Goal: Task Accomplishment & Management: Manage account settings

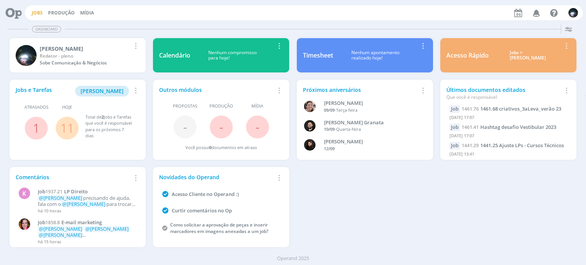
click at [38, 11] on link "Jobs" at bounding box center [37, 13] width 11 height 6
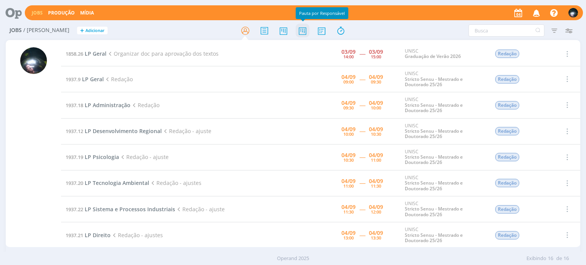
click at [305, 33] on icon at bounding box center [303, 30] width 14 height 15
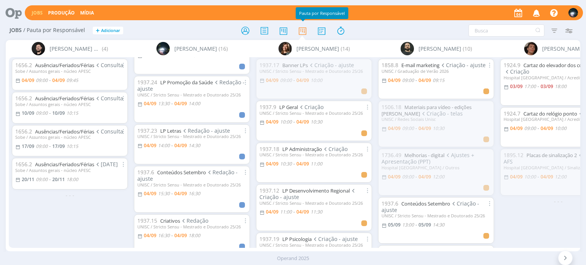
scroll to position [343, 0]
click at [176, 130] on link "LP Letras" at bounding box center [170, 130] width 21 height 7
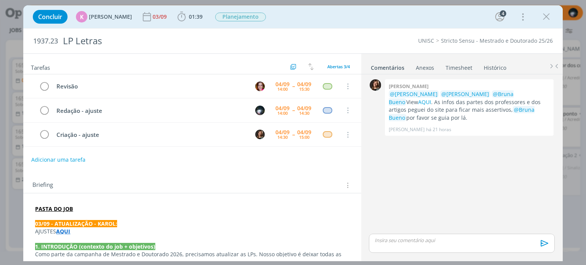
click at [452, 67] on link "Timesheet" at bounding box center [458, 66] width 27 height 11
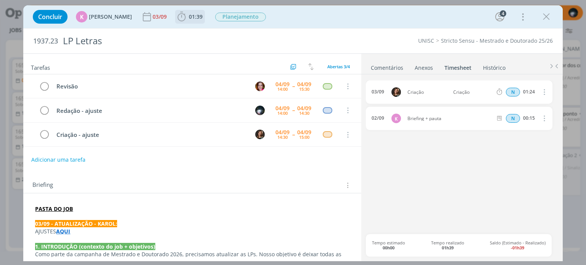
click at [178, 17] on icon "dialog" at bounding box center [182, 17] width 8 height 10
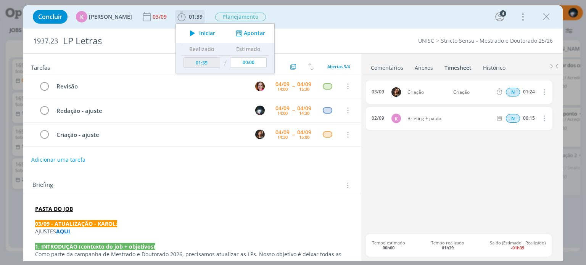
click at [251, 34] on button "Apontar" at bounding box center [250, 33] width 32 height 8
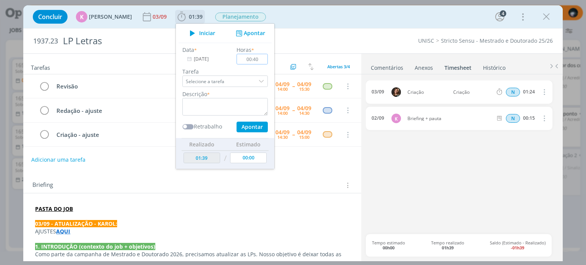
type input "00:40"
click at [198, 107] on textarea "dialog" at bounding box center [224, 107] width 85 height 18
type textarea "redação"
drag, startPoint x: 257, startPoint y: 59, endPoint x: 252, endPoint y: 59, distance: 5.7
click at [252, 59] on input "00:40" at bounding box center [252, 59] width 31 height 11
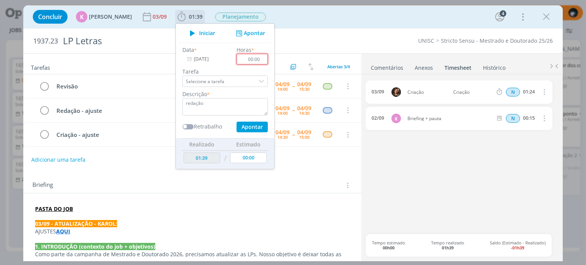
type input "00:00"
click at [220, 103] on textarea "redação" at bounding box center [224, 107] width 85 height 18
type textarea "r"
click at [308, 25] on div "Concluir K [PERSON_NAME] [DATE] 01:39 Iniciar Apontar Data * [DATE] Horas * 00:…" at bounding box center [293, 17] width 528 height 18
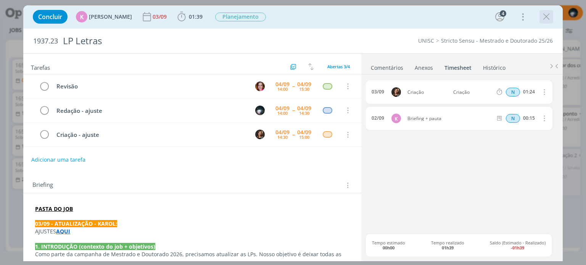
click at [548, 15] on icon "dialog" at bounding box center [546, 16] width 11 height 11
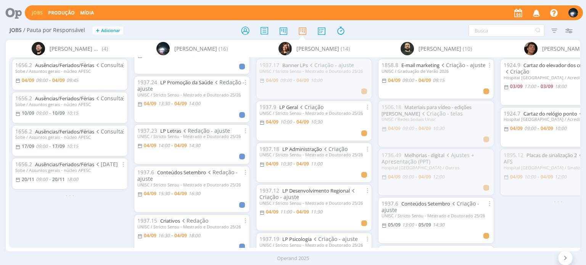
scroll to position [381, 0]
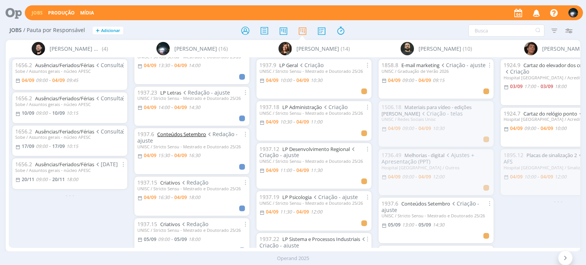
click at [173, 135] on link "Conteúdos Setembro" at bounding box center [181, 134] width 49 height 7
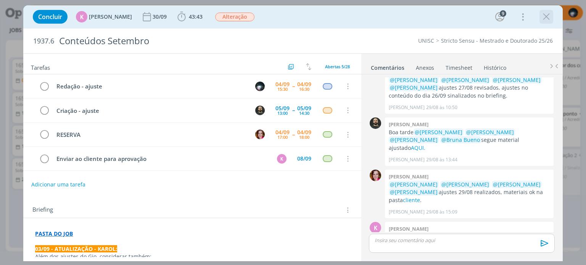
click at [550, 18] on icon "dialog" at bounding box center [546, 16] width 11 height 11
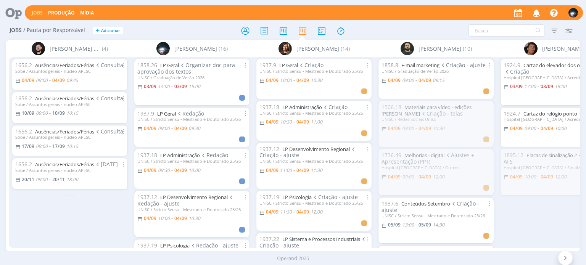
click at [167, 112] on link "LP Geral" at bounding box center [166, 113] width 19 height 7
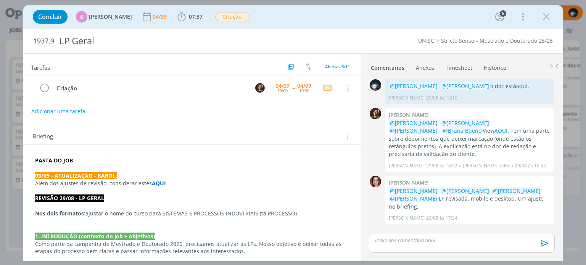
scroll to position [76, 0]
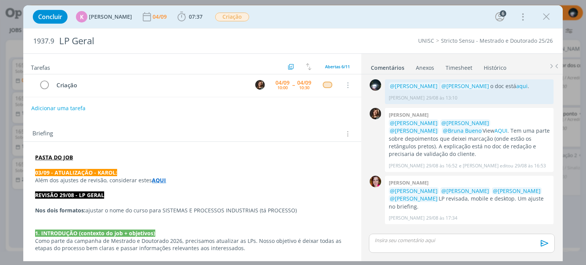
click at [159, 180] on strong "AQUI" at bounding box center [159, 180] width 14 height 7
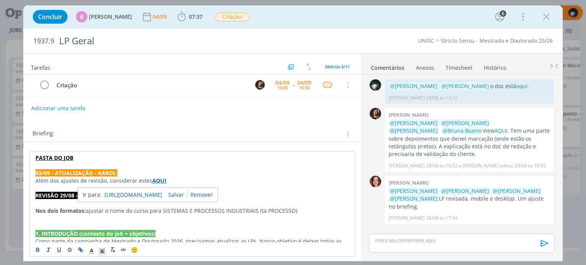
click at [154, 194] on link "[URL][DOMAIN_NAME]" at bounding box center [134, 195] width 58 height 10
click at [282, 20] on div "Concluir K [PERSON_NAME] [DATE] 07:37 Iniciar Apontar Data * [DATE] Horas * 00:…" at bounding box center [293, 17] width 528 height 18
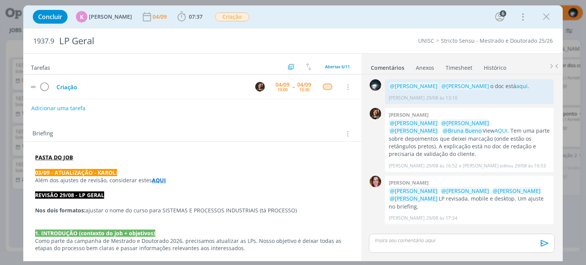
scroll to position [46, 0]
click at [449, 66] on link "Timesheet" at bounding box center [458, 66] width 27 height 11
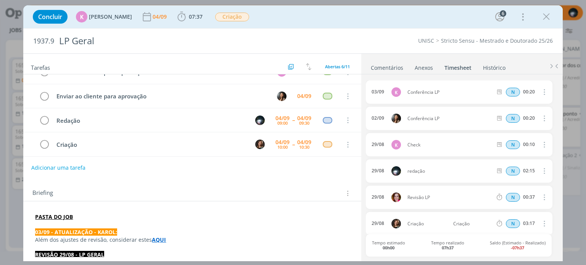
scroll to position [0, 0]
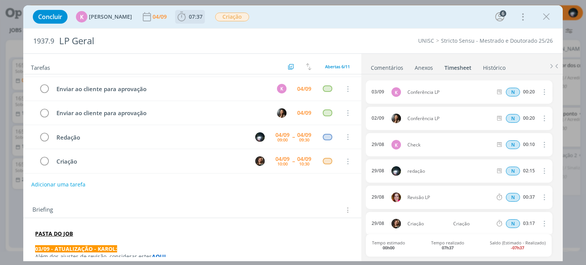
click at [177, 19] on icon "dialog" at bounding box center [181, 16] width 11 height 11
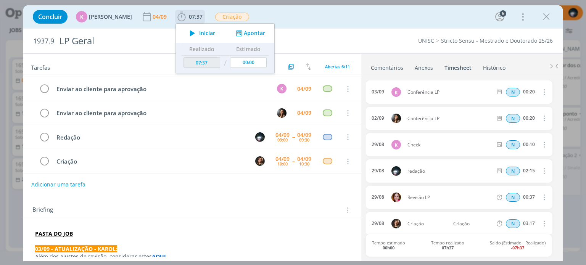
click at [245, 31] on button "Apontar" at bounding box center [250, 33] width 32 height 8
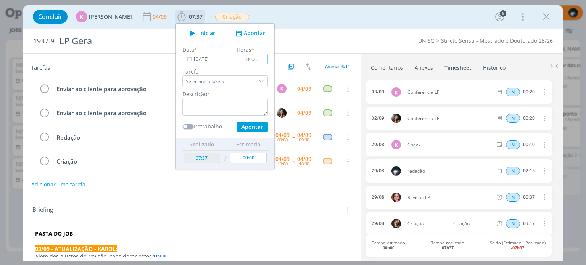
type input "00:25"
click at [211, 105] on textarea "dialog" at bounding box center [224, 107] width 85 height 18
type textarea "ajustes"
click at [244, 126] on button "Apontar" at bounding box center [251, 127] width 31 height 11
type input "08:02"
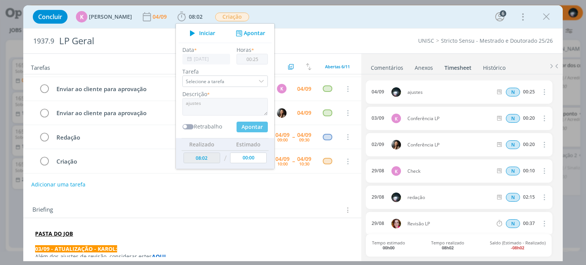
click at [301, 18] on div "Concluir K [PERSON_NAME] [DATE] 08:02 Iniciar Apontar Data * [DATE] Horas * 00:…" at bounding box center [293, 17] width 528 height 18
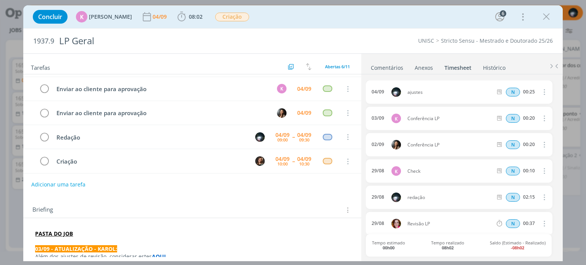
click at [378, 67] on link "Comentários" at bounding box center [386, 66] width 33 height 11
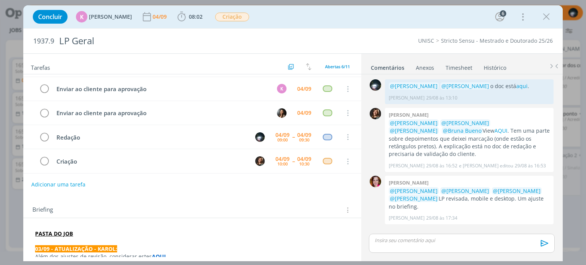
click at [390, 239] on p "dialog" at bounding box center [461, 240] width 173 height 7
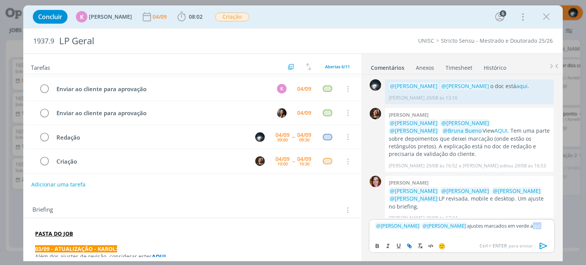
click at [410, 246] on icon "dialog" at bounding box center [410, 247] width 2 height 2
paste input "[URL][DOMAIN_NAME]"
type input "[URL][DOMAIN_NAME]"
click at [539, 210] on link "dialog" at bounding box center [534, 211] width 20 height 7
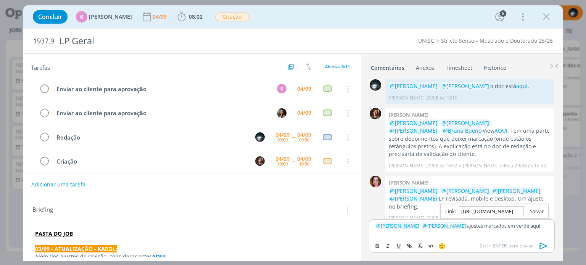
scroll to position [0, 0]
click at [538, 225] on p "﻿ @ [PERSON_NAME] ﻿ ﻿ @ [PERSON_NAME] ﻿ ajustes marcados em verde aqui ." at bounding box center [461, 225] width 173 height 7
click at [541, 244] on icon "dialog" at bounding box center [543, 245] width 11 height 11
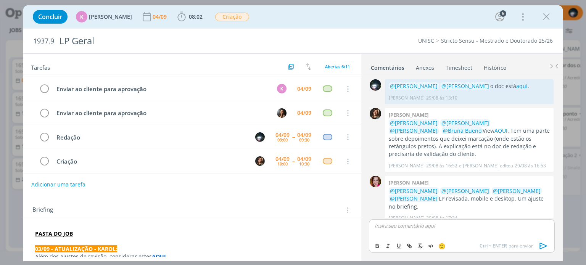
scroll to position [37, 0]
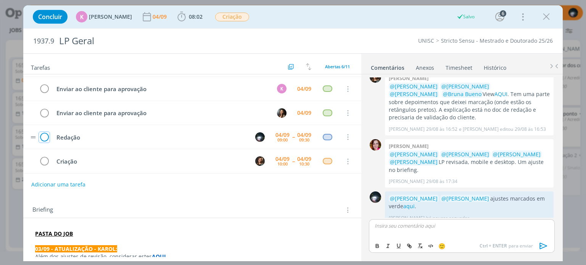
click at [44, 134] on icon "dialog" at bounding box center [44, 137] width 11 height 11
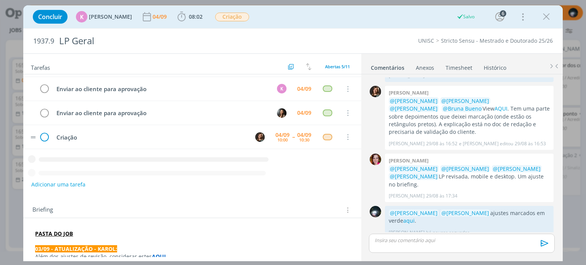
scroll to position [22, 0]
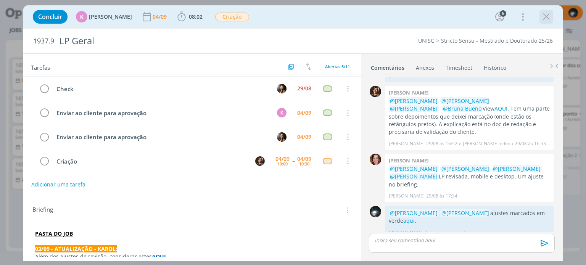
click at [549, 18] on icon "dialog" at bounding box center [546, 16] width 11 height 11
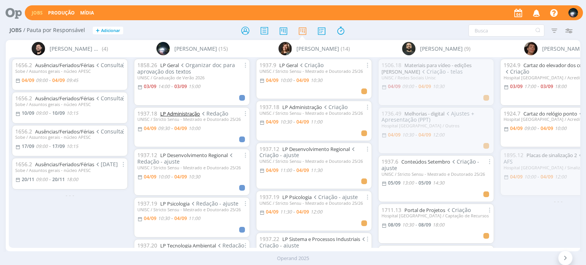
click at [172, 115] on link "LP Administração" at bounding box center [180, 113] width 40 height 7
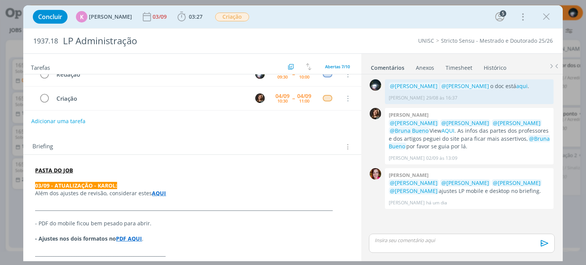
scroll to position [76, 0]
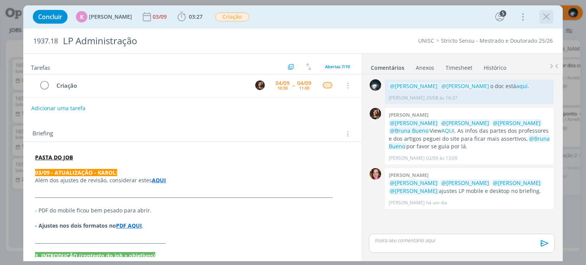
click at [547, 16] on icon "dialog" at bounding box center [546, 16] width 11 height 11
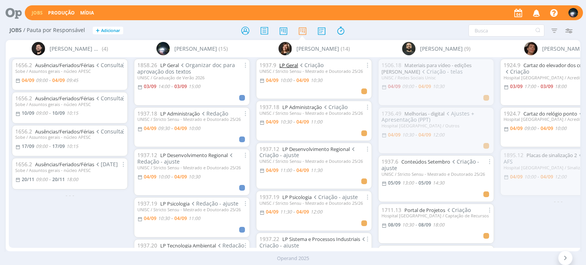
click at [294, 65] on link "LP Geral" at bounding box center [288, 65] width 19 height 7
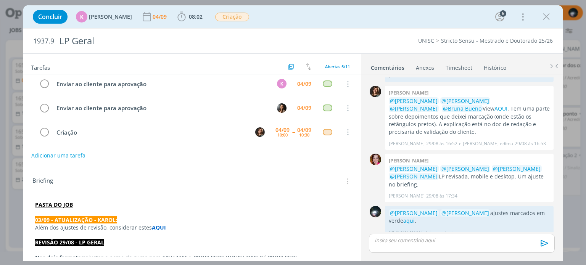
scroll to position [114, 0]
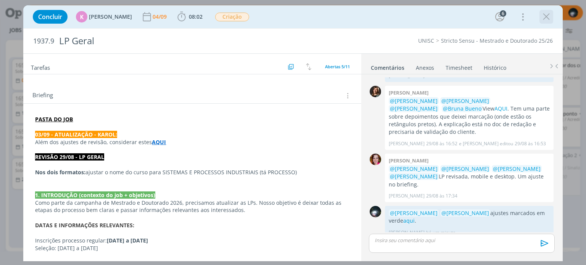
click at [545, 16] on icon "dialog" at bounding box center [546, 16] width 11 height 11
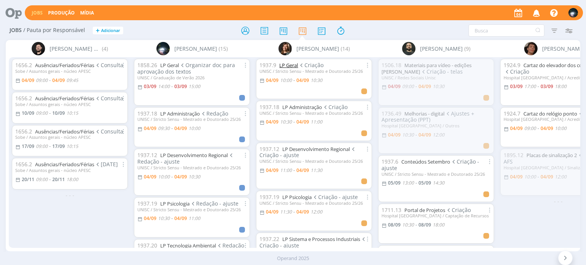
click at [289, 67] on link "LP Geral" at bounding box center [288, 65] width 19 height 7
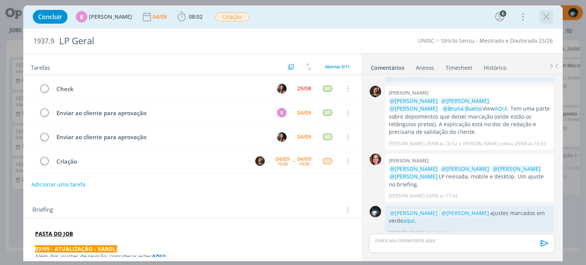
click at [542, 16] on icon "dialog" at bounding box center [546, 16] width 11 height 11
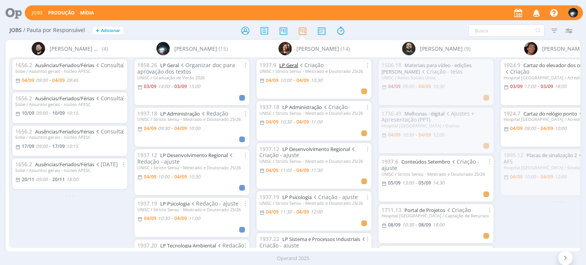
click at [288, 64] on link "LP Geral" at bounding box center [288, 65] width 19 height 7
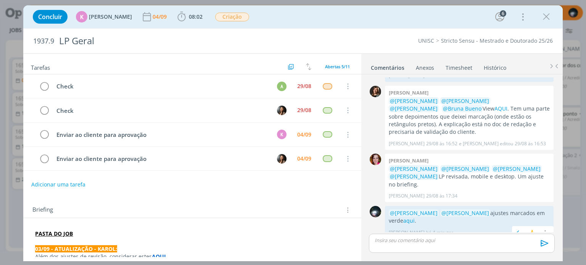
scroll to position [22, 0]
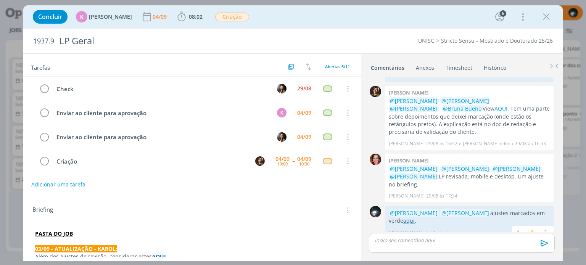
click at [403, 217] on link "aqui" at bounding box center [408, 220] width 11 height 7
click at [548, 16] on icon "dialog" at bounding box center [546, 16] width 11 height 11
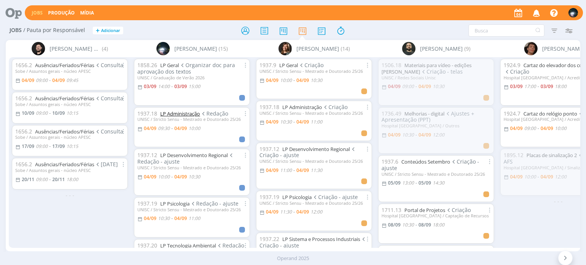
click at [167, 115] on link "LP Administração" at bounding box center [180, 113] width 40 height 7
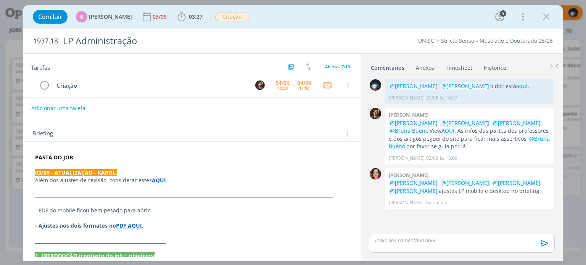
scroll to position [114, 0]
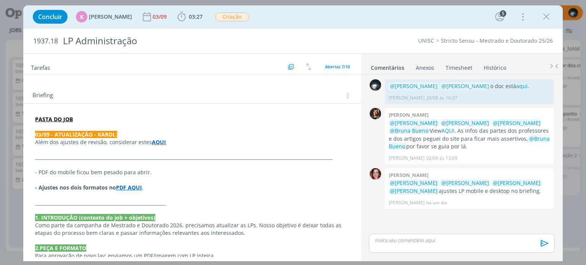
click at [134, 187] on strong "PDF AQUI" at bounding box center [129, 187] width 26 height 7
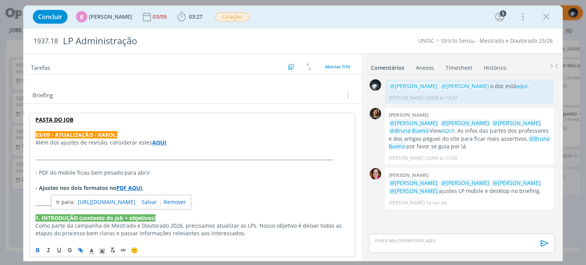
click at [129, 201] on link "[URL][DOMAIN_NAME]" at bounding box center [107, 202] width 58 height 10
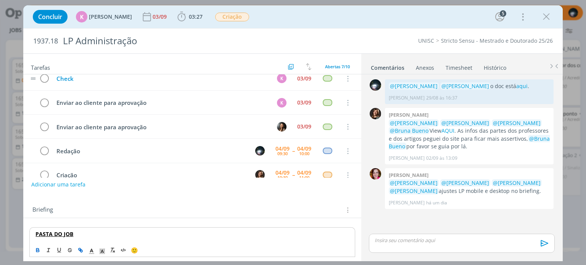
scroll to position [69, 0]
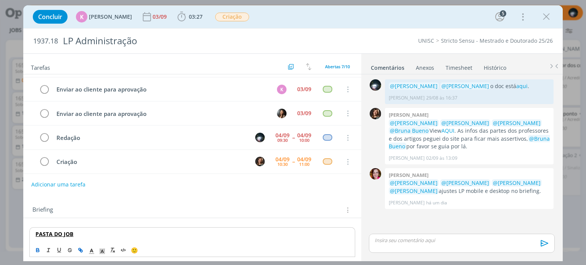
click at [409, 245] on div "dialog" at bounding box center [461, 243] width 185 height 19
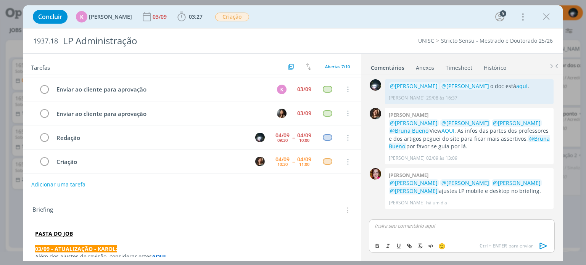
click at [456, 65] on link "Timesheet" at bounding box center [458, 66] width 27 height 11
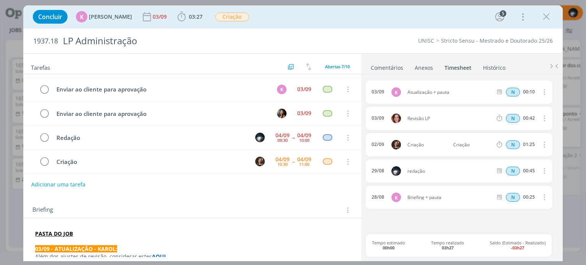
click at [394, 66] on link "Comentários" at bounding box center [386, 66] width 33 height 11
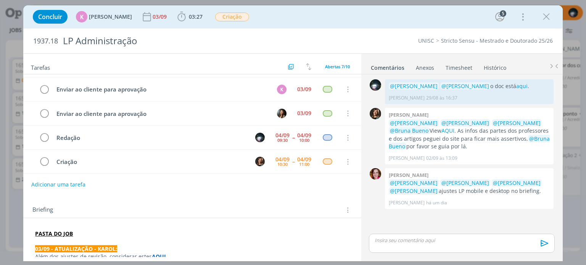
click at [399, 239] on p "dialog" at bounding box center [461, 240] width 173 height 7
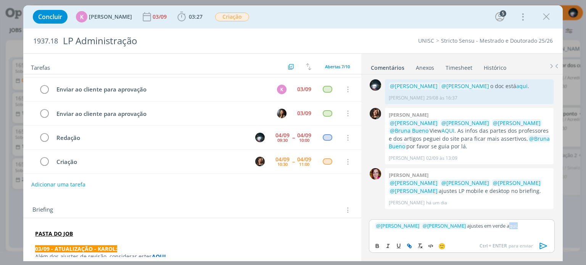
click at [407, 244] on icon "dialog" at bounding box center [409, 246] width 6 height 6
paste input "[URL][DOMAIN_NAME]"
type input "[URL][DOMAIN_NAME]"
click at [542, 209] on link "dialog" at bounding box center [534, 211] width 20 height 7
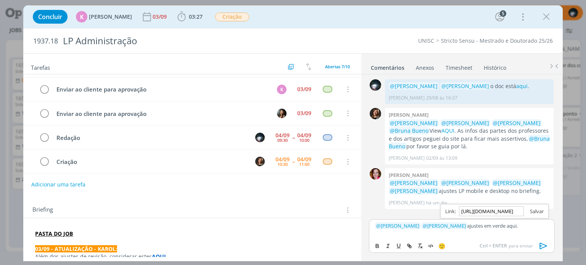
scroll to position [0, 0]
click at [531, 224] on p "﻿ @ [PERSON_NAME] ﻿ ﻿ @ [PERSON_NAME] ﻿ ajustes em verde aqui ." at bounding box center [461, 225] width 173 height 7
click at [541, 245] on icon "dialog" at bounding box center [543, 246] width 8 height 6
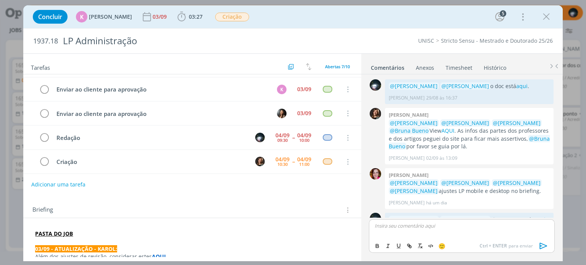
scroll to position [21, 0]
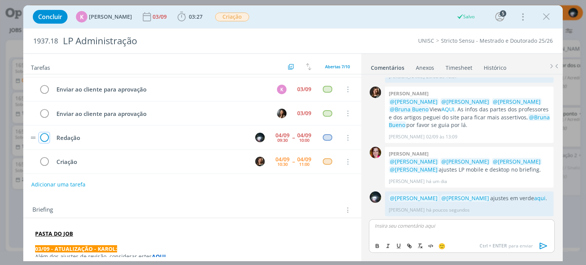
click at [46, 135] on icon "dialog" at bounding box center [44, 137] width 11 height 11
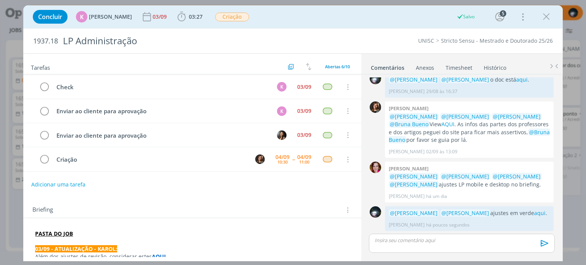
scroll to position [46, 0]
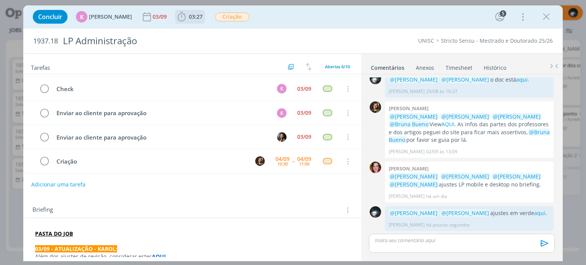
click at [177, 19] on icon "dialog" at bounding box center [181, 16] width 11 height 11
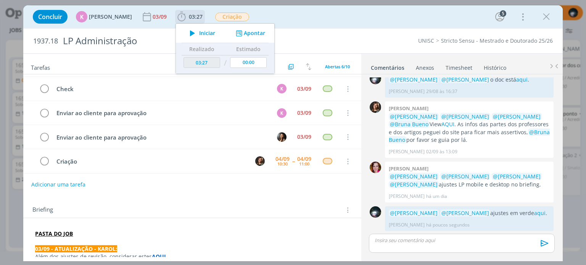
click at [247, 30] on button "Apontar" at bounding box center [250, 33] width 32 height 8
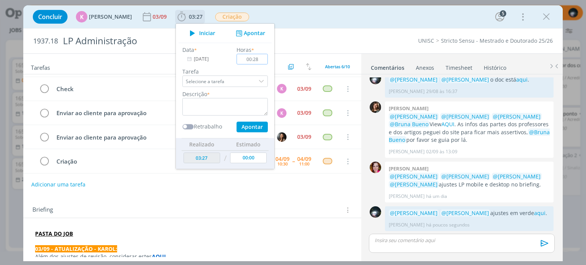
type input "00:28"
click at [226, 105] on textarea "dialog" at bounding box center [224, 107] width 85 height 18
type textarea "ajustes"
click at [245, 126] on button "Apontar" at bounding box center [251, 127] width 31 height 11
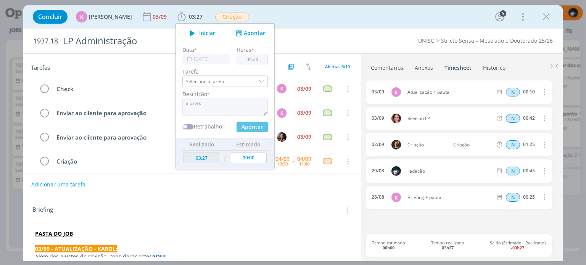
type input "03:55"
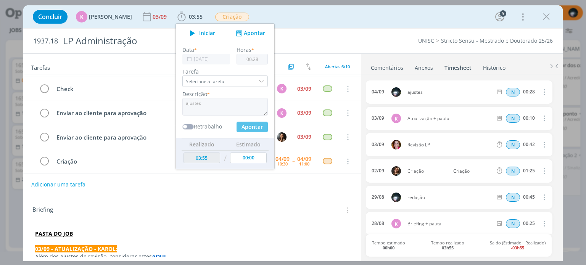
type input "00:00"
click at [310, 18] on div "Concluir K [PERSON_NAME] [DATE] 03:55 Iniciar Apontar Data * [DATE] Horas * 00:…" at bounding box center [293, 17] width 528 height 18
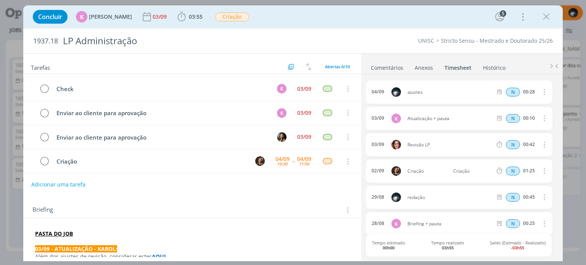
click at [379, 65] on link "Comentários" at bounding box center [386, 66] width 33 height 11
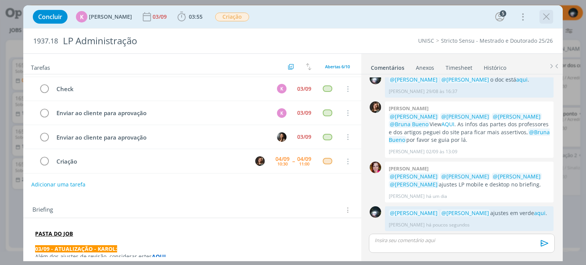
click at [545, 14] on icon "dialog" at bounding box center [546, 16] width 11 height 11
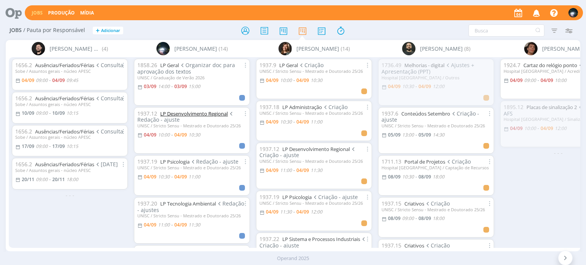
click at [194, 114] on link "LP Desenvolvimento Regional" at bounding box center [194, 113] width 68 height 7
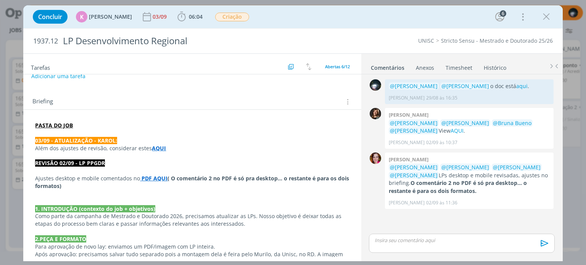
scroll to position [114, 0]
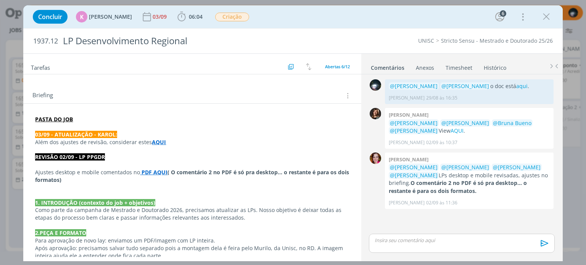
click at [158, 172] on strong "PDF AQUI" at bounding box center [155, 172] width 26 height 7
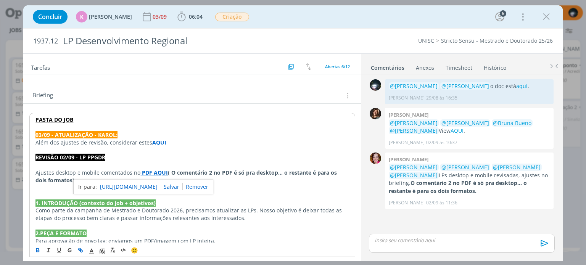
click at [156, 186] on link "[URL][DOMAIN_NAME]" at bounding box center [129, 187] width 58 height 10
click at [198, 158] on p "REVISÃO 02/09 - LP PPGDR" at bounding box center [191, 158] width 313 height 8
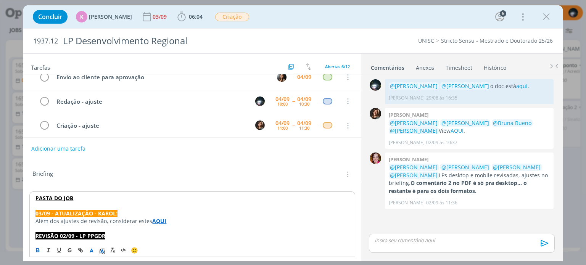
scroll to position [76, 0]
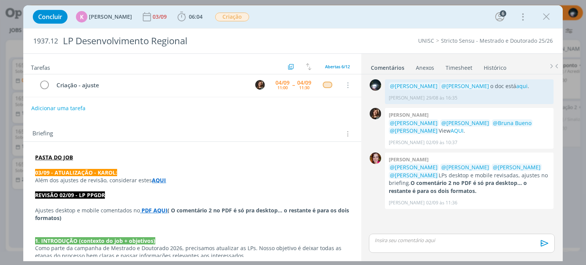
click at [454, 67] on link "Timesheet" at bounding box center [458, 66] width 27 height 11
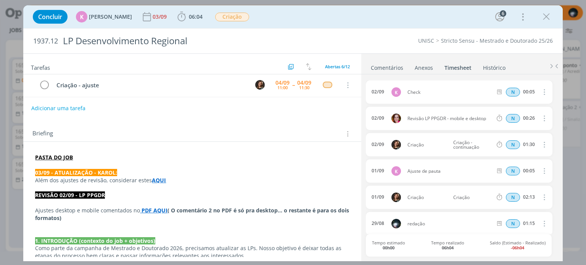
click at [386, 66] on link "Comentários" at bounding box center [386, 66] width 33 height 11
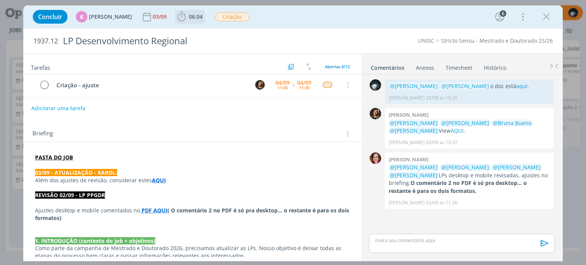
click at [181, 16] on icon "dialog" at bounding box center [182, 17] width 8 height 10
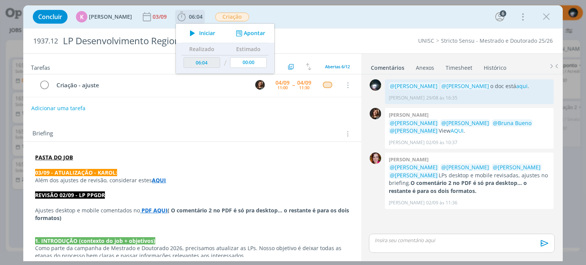
click at [245, 32] on button "Apontar" at bounding box center [250, 33] width 32 height 8
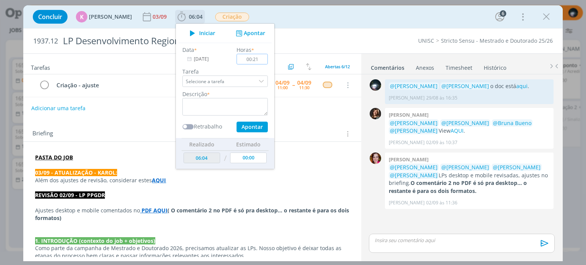
type input "00:21"
click at [213, 105] on textarea "dialog" at bounding box center [224, 107] width 85 height 18
type textarea "ajustes"
click at [249, 126] on button "Apontar" at bounding box center [251, 127] width 31 height 11
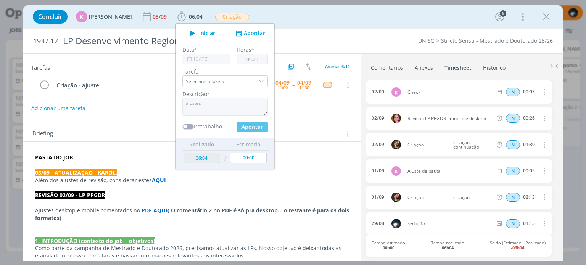
type input "06:25"
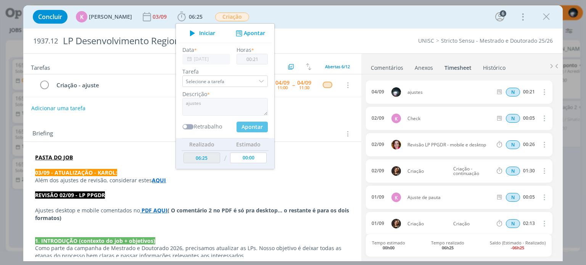
click at [319, 15] on div "Concluir K [PERSON_NAME] [DATE] 06:25 Iniciar Apontar Data * [DATE] Horas * 00:…" at bounding box center [293, 17] width 528 height 18
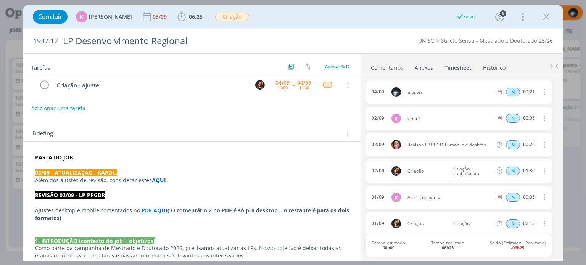
click at [389, 65] on link "Comentários" at bounding box center [386, 66] width 33 height 11
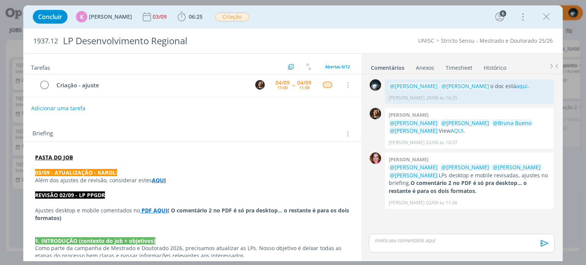
click at [385, 240] on p "dialog" at bounding box center [461, 240] width 173 height 7
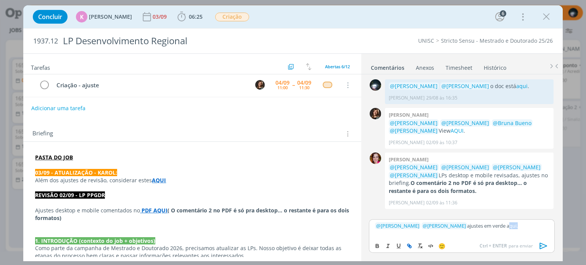
click at [409, 244] on icon "dialog" at bounding box center [408, 245] width 2 height 2
paste input "[URL][DOMAIN_NAME]"
type input "[URL][DOMAIN_NAME]"
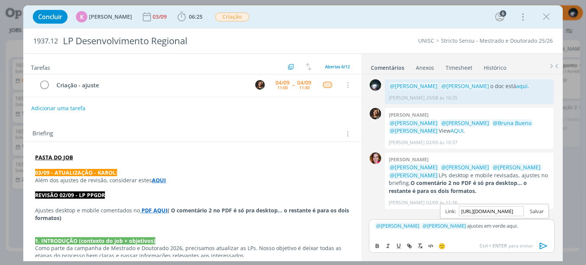
click at [536, 209] on link "dialog" at bounding box center [534, 211] width 20 height 7
click at [528, 224] on p "﻿ @ [PERSON_NAME] ﻿ ﻿ @ [PERSON_NAME] ﻿ ajustes em verde aqui ." at bounding box center [461, 225] width 173 height 7
click at [543, 244] on icon "dialog" at bounding box center [543, 245] width 11 height 11
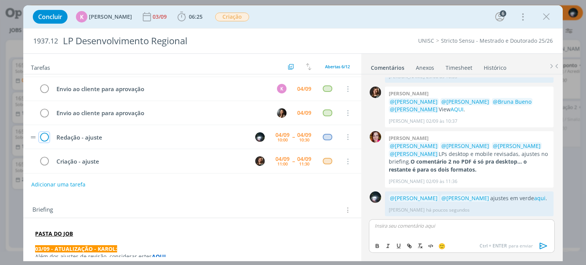
click at [44, 135] on icon "dialog" at bounding box center [44, 137] width 11 height 11
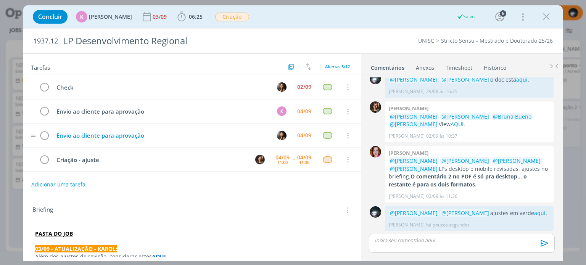
scroll to position [22, 0]
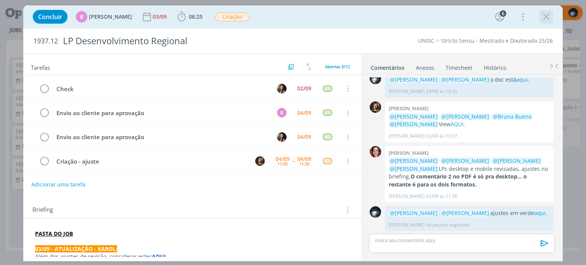
click at [547, 14] on icon "dialog" at bounding box center [546, 16] width 11 height 11
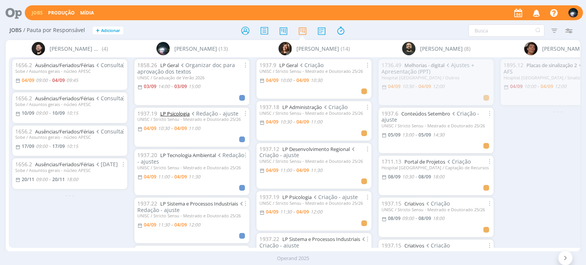
click at [169, 115] on link "LP Psicologia" at bounding box center [174, 113] width 29 height 7
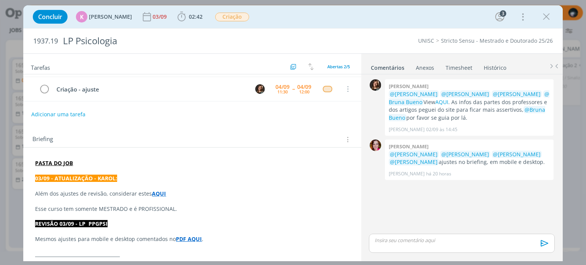
scroll to position [76, 0]
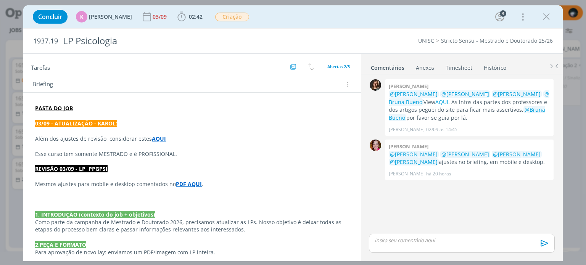
click at [186, 182] on strong "PDF AQUI" at bounding box center [189, 183] width 26 height 7
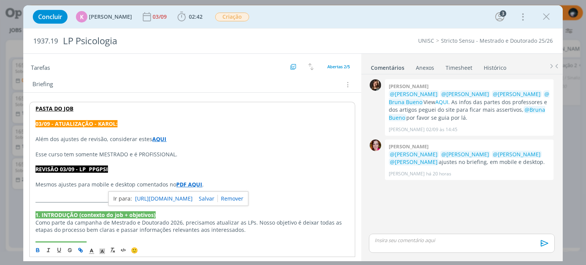
click at [185, 195] on link "[URL][DOMAIN_NAME]" at bounding box center [164, 199] width 58 height 10
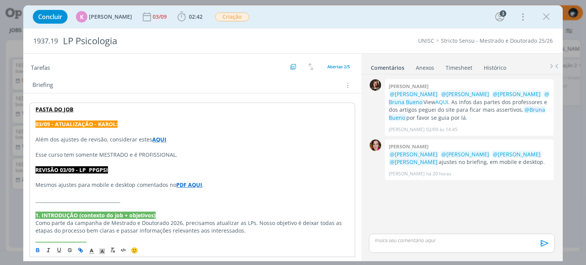
click at [220, 130] on p "dialog" at bounding box center [191, 132] width 313 height 8
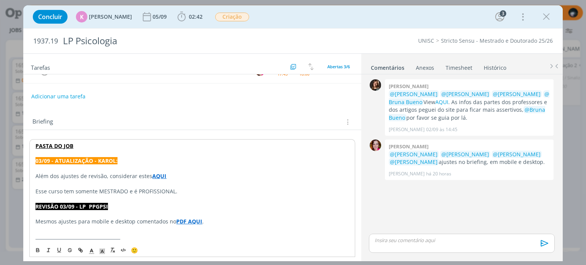
scroll to position [0, 0]
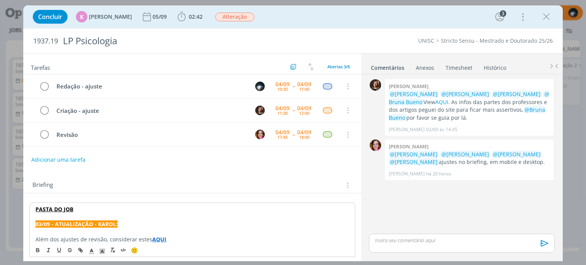
click at [451, 68] on link "Timesheet" at bounding box center [458, 66] width 27 height 11
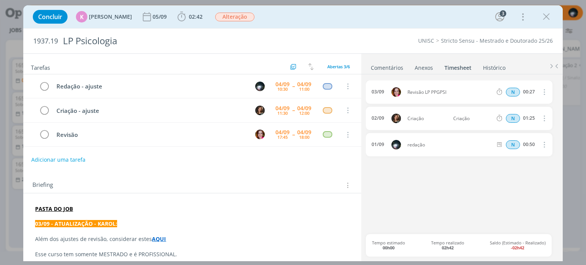
click at [393, 67] on link "Comentários" at bounding box center [386, 66] width 33 height 11
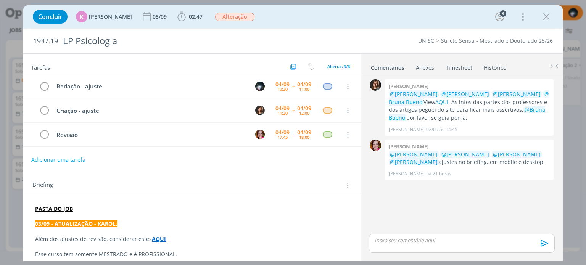
click at [452, 64] on link "Timesheet" at bounding box center [458, 66] width 27 height 11
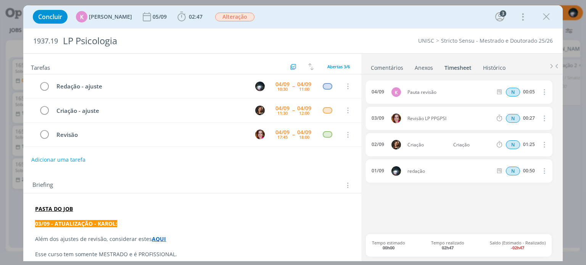
click at [386, 65] on link "Comentários" at bounding box center [386, 66] width 33 height 11
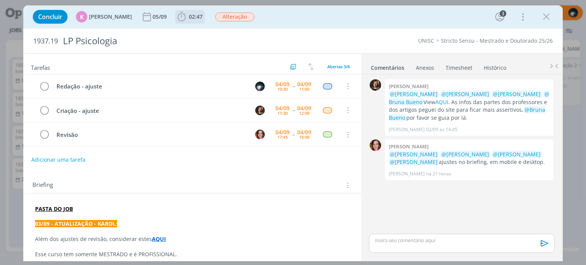
click at [179, 18] on icon "dialog" at bounding box center [181, 16] width 11 height 11
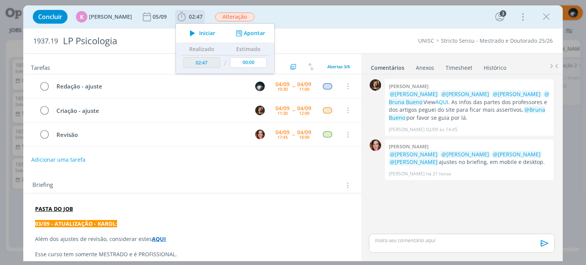
click at [244, 31] on button "Apontar" at bounding box center [250, 33] width 32 height 8
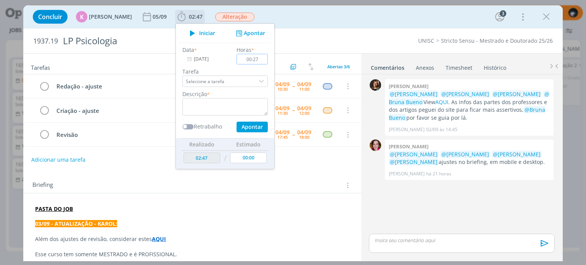
type input "00:27"
click at [211, 110] on textarea "dialog" at bounding box center [224, 107] width 85 height 18
type textarea "ajustes"
click at [256, 125] on button "Apontar" at bounding box center [251, 127] width 31 height 11
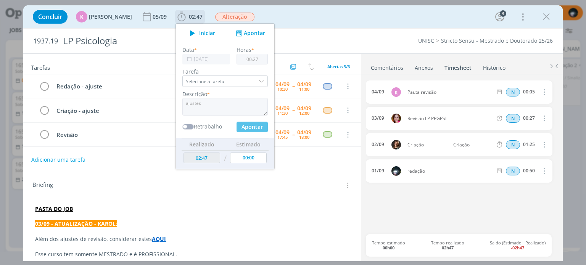
type input "03:14"
type input "00:00"
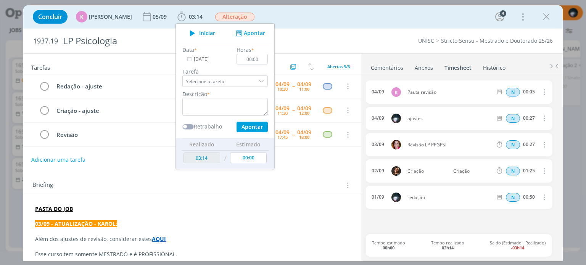
click at [311, 19] on div "Concluir K [PERSON_NAME] [DATE] 03:14 Iniciar Apontar Data * [DATE] Horas * 00:…" at bounding box center [293, 17] width 528 height 18
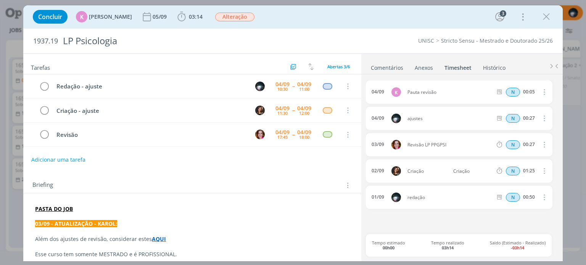
click at [374, 65] on link "Comentários" at bounding box center [386, 66] width 33 height 11
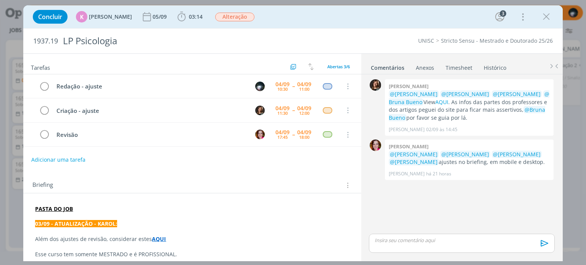
click at [384, 240] on p "dialog" at bounding box center [461, 240] width 173 height 7
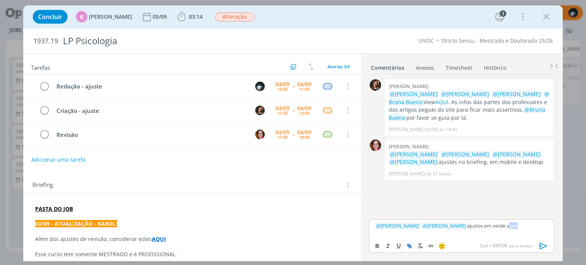
click at [409, 245] on icon "dialog" at bounding box center [409, 246] width 6 height 6
paste input "[URL][DOMAIN_NAME]"
type input "[URL][DOMAIN_NAME]"
click at [537, 209] on link "dialog" at bounding box center [534, 211] width 20 height 7
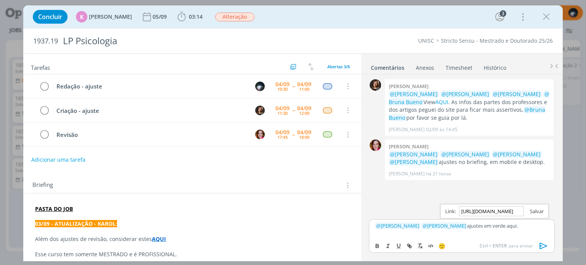
scroll to position [0, 0]
click at [522, 226] on p "﻿ @ [PERSON_NAME] ﻿ ﻿ @ [PERSON_NAME] ﻿ ajustes em verde aqui ." at bounding box center [461, 225] width 173 height 7
click at [541, 244] on icon "dialog" at bounding box center [543, 245] width 11 height 11
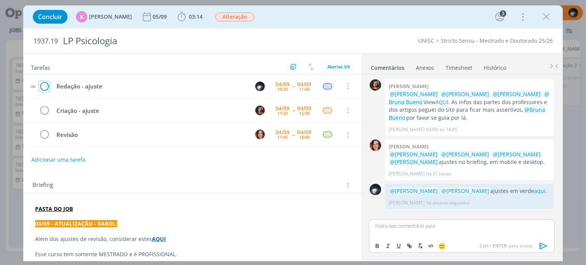
click at [44, 86] on icon "dialog" at bounding box center [44, 86] width 11 height 11
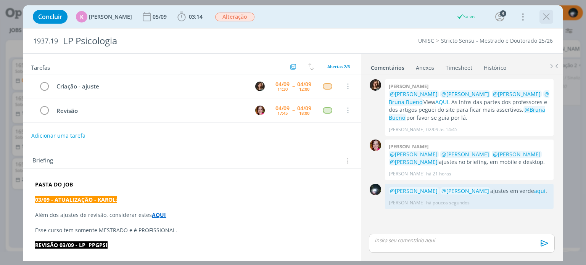
click at [546, 18] on icon "dialog" at bounding box center [546, 16] width 11 height 11
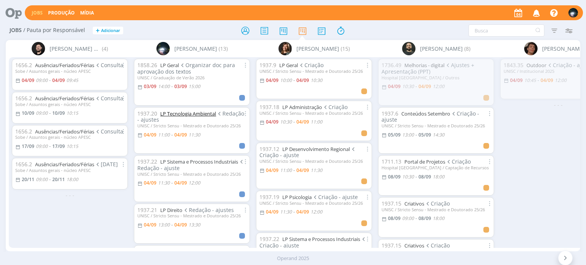
click at [175, 113] on link "LP Tecnologia Ambiental" at bounding box center [188, 113] width 56 height 7
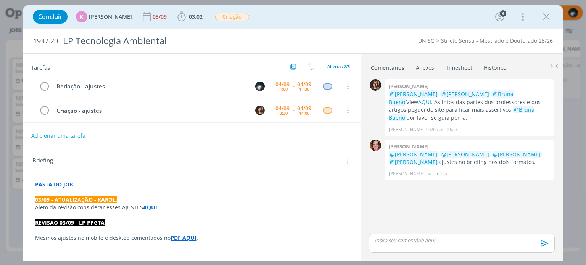
click at [458, 68] on link "Timesheet" at bounding box center [458, 66] width 27 height 11
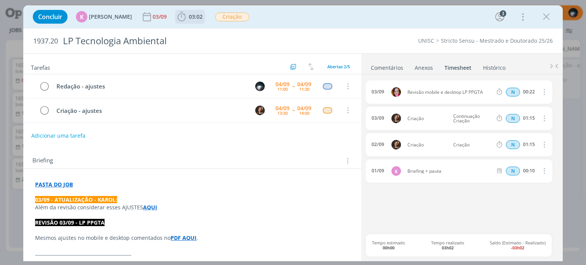
click at [194, 17] on span "03:02" at bounding box center [196, 16] width 14 height 7
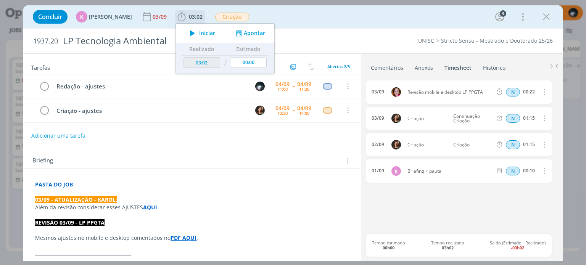
click at [247, 31] on button "Apontar" at bounding box center [250, 33] width 32 height 8
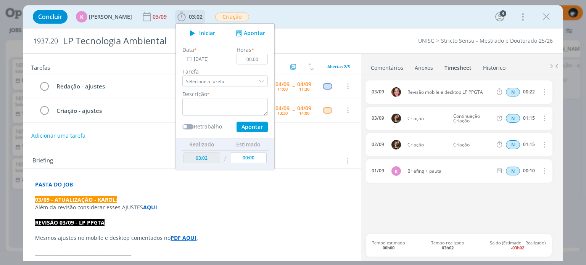
click at [194, 57] on input "[DATE]" at bounding box center [206, 59] width 48 height 11
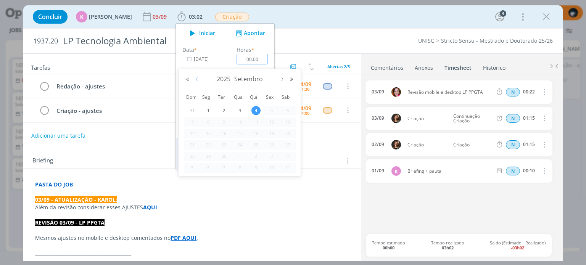
click at [197, 79] on button "Mês anterior" at bounding box center [196, 79] width 9 height 5
click at [273, 153] on span "29" at bounding box center [271, 156] width 9 height 9
type input "[DATE]"
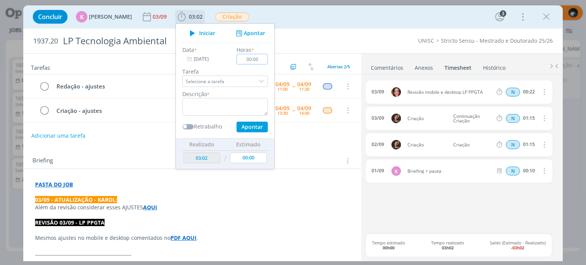
click at [258, 59] on input "00:00" at bounding box center [252, 59] width 31 height 11
type input "00:50"
click at [233, 105] on textarea "dialog" at bounding box center [224, 107] width 85 height 18
type textarea "redação"
click at [244, 124] on button "Apontar" at bounding box center [251, 127] width 31 height 11
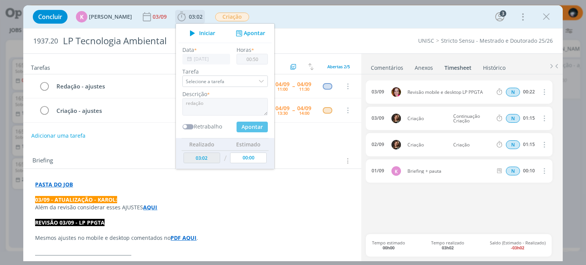
type input "03:52"
type input "[DATE]"
type input "00:00"
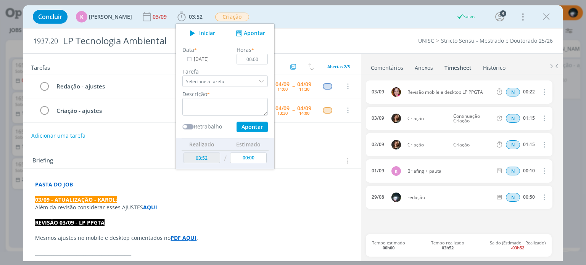
click at [285, 16] on div "Concluir K [PERSON_NAME] [DATE] 03:52 Iniciar Apontar Data * [DATE] Horas * 00:…" at bounding box center [293, 17] width 528 height 18
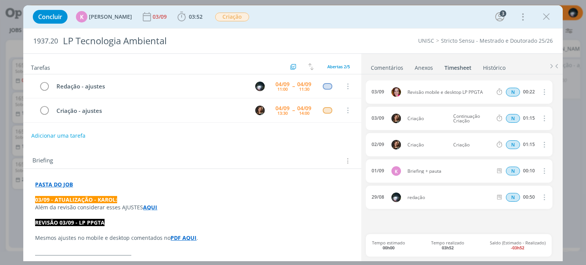
click at [372, 65] on link "Comentários" at bounding box center [386, 66] width 33 height 11
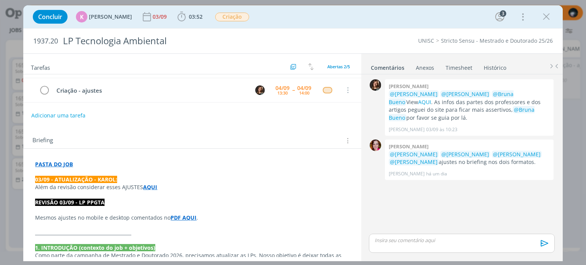
scroll to position [38, 0]
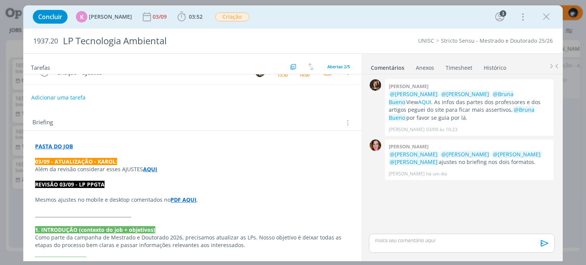
click at [187, 198] on strong "PDF AQUI" at bounding box center [184, 199] width 26 height 7
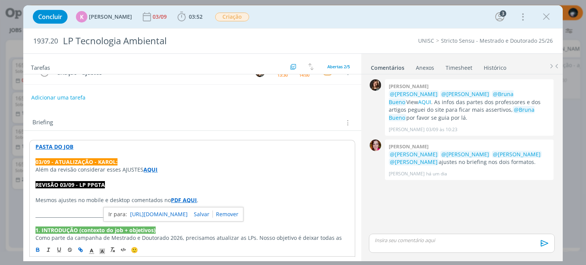
click at [188, 213] on link "[URL][DOMAIN_NAME]" at bounding box center [159, 214] width 58 height 10
click at [273, 166] on p "Além da revisão considerar esses AJUSTES AQUI" at bounding box center [191, 170] width 313 height 8
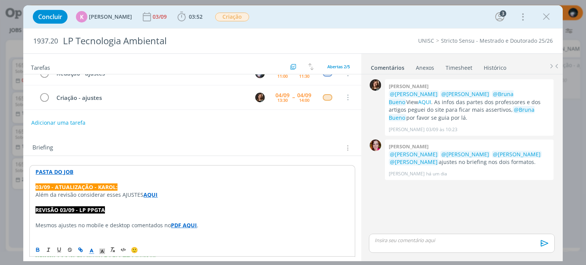
scroll to position [0, 0]
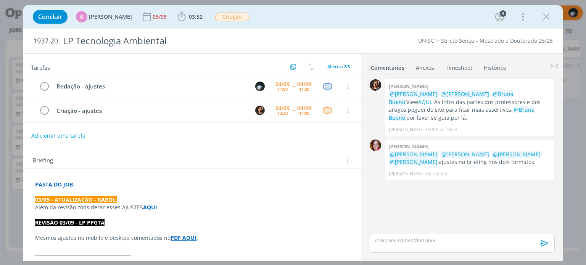
click at [457, 68] on link "Timesheet" at bounding box center [458, 66] width 27 height 11
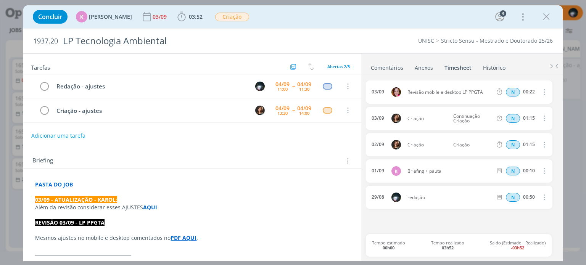
click at [386, 66] on link "Comentários" at bounding box center [386, 66] width 33 height 11
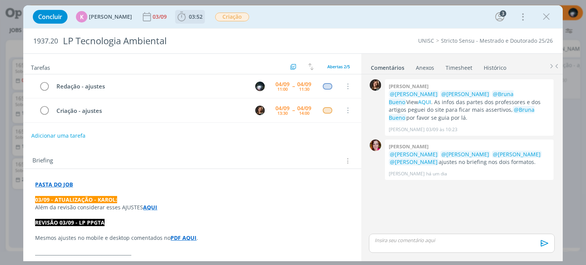
click at [179, 17] on icon "dialog" at bounding box center [181, 16] width 11 height 11
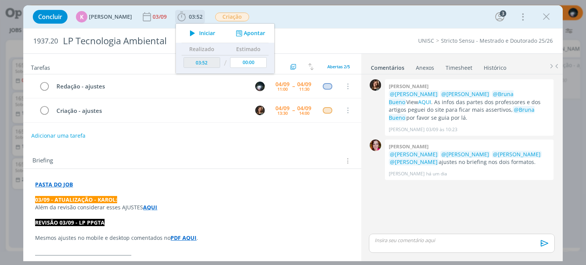
click at [248, 33] on button "Apontar" at bounding box center [250, 33] width 32 height 8
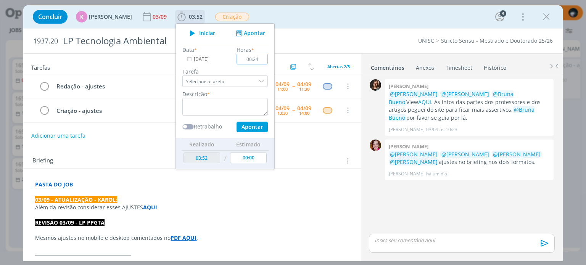
type input "00:24"
click at [219, 100] on textarea "dialog" at bounding box center [224, 107] width 85 height 18
type textarea "ajustes"
click at [246, 125] on button "Apontar" at bounding box center [251, 127] width 31 height 11
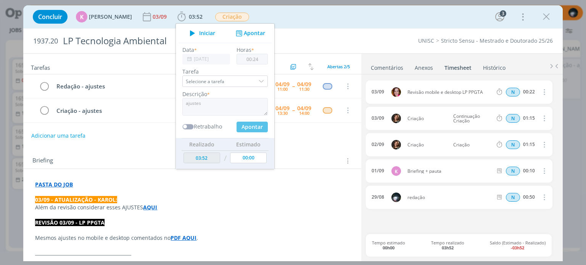
type input "04:16"
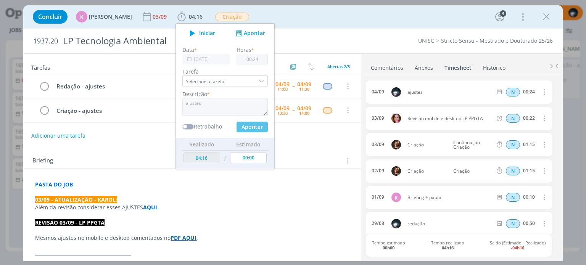
click at [288, 18] on div "Concluir K [PERSON_NAME] [DATE] 04:16 Iniciar Apontar Data * [DATE] Horas * 00:…" at bounding box center [293, 17] width 528 height 18
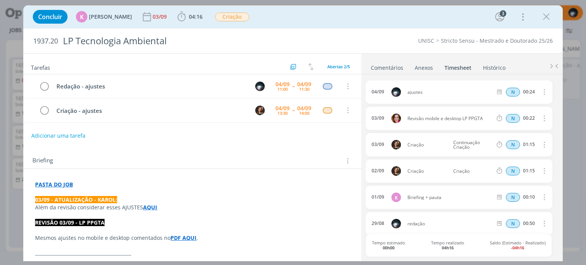
click at [381, 68] on link "Comentários" at bounding box center [386, 66] width 33 height 11
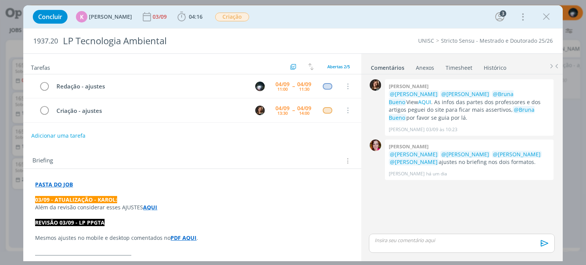
click at [395, 240] on p "dialog" at bounding box center [461, 240] width 173 height 7
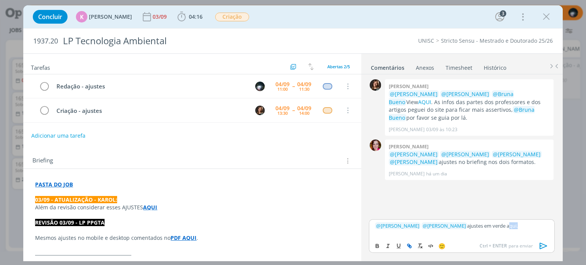
click at [410, 243] on icon "dialog" at bounding box center [409, 246] width 6 height 6
paste input "[URL][DOMAIN_NAME]"
type input "[URL][DOMAIN_NAME]"
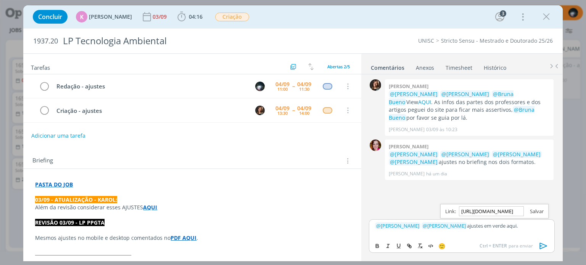
click at [536, 211] on link "dialog" at bounding box center [534, 211] width 20 height 7
click at [522, 224] on p "﻿ @ [PERSON_NAME] ﻿ ﻿ @ [PERSON_NAME] ﻿ ajustes em verde aqui ." at bounding box center [461, 225] width 173 height 7
click at [541, 244] on icon "dialog" at bounding box center [543, 246] width 8 height 6
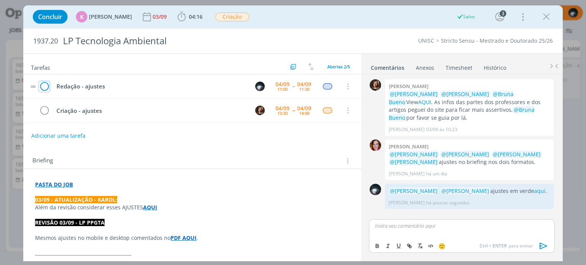
click at [47, 86] on icon "dialog" at bounding box center [44, 86] width 11 height 11
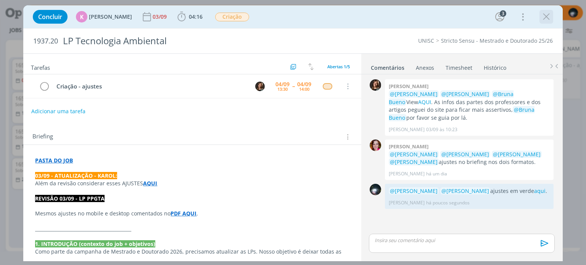
click at [547, 13] on icon "dialog" at bounding box center [546, 16] width 11 height 11
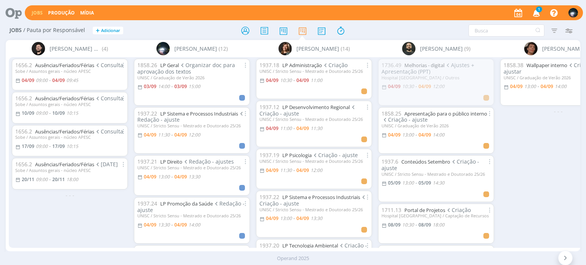
click at [539, 12] on icon "button" at bounding box center [536, 12] width 13 height 13
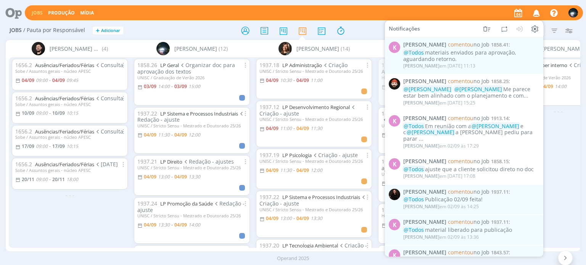
click at [416, 10] on div "Jobs Produção Mídia Notificações K [PERSON_NAME] comentou no Job 1858.41 : @Tod…" at bounding box center [304, 12] width 558 height 15
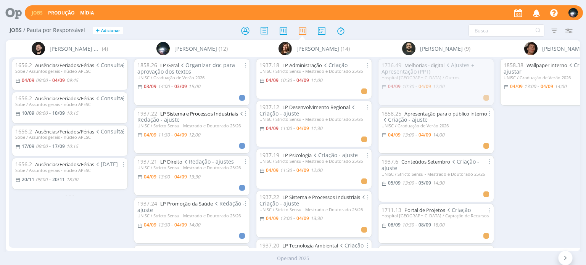
click at [192, 115] on link "LP Sistema e Processos Industriais" at bounding box center [199, 113] width 78 height 7
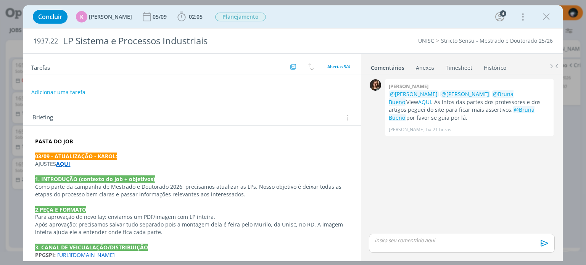
scroll to position [76, 0]
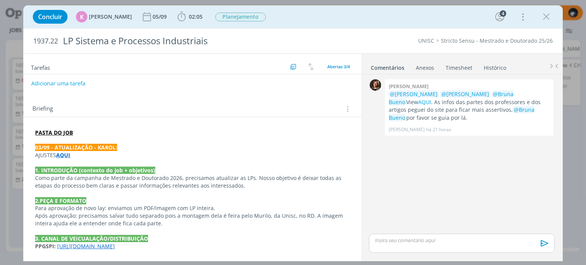
click at [64, 154] on strong "AQUI" at bounding box center [63, 154] width 14 height 7
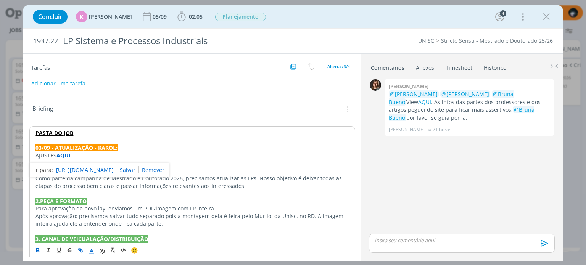
click at [76, 167] on link "[URL][DOMAIN_NAME]" at bounding box center [85, 170] width 58 height 10
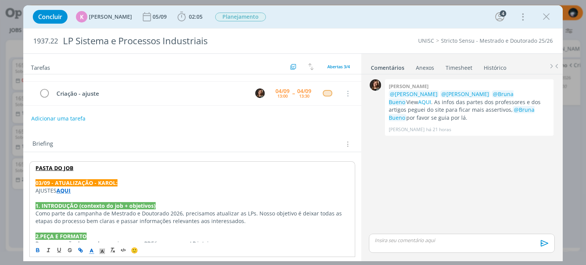
scroll to position [0, 0]
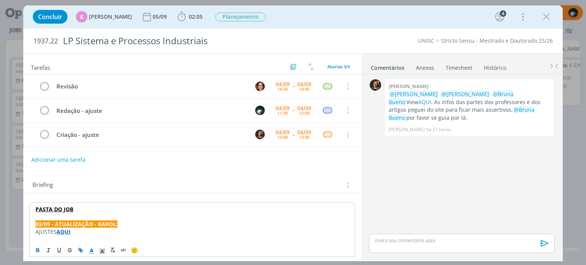
click at [450, 68] on link "Timesheet" at bounding box center [458, 66] width 27 height 11
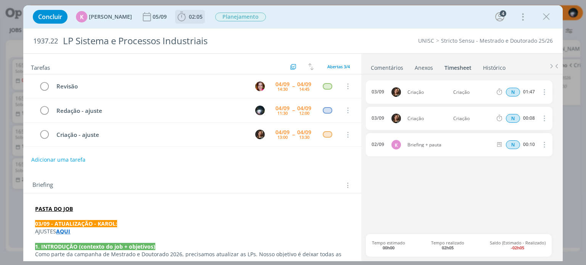
click at [179, 18] on icon "dialog" at bounding box center [181, 16] width 11 height 11
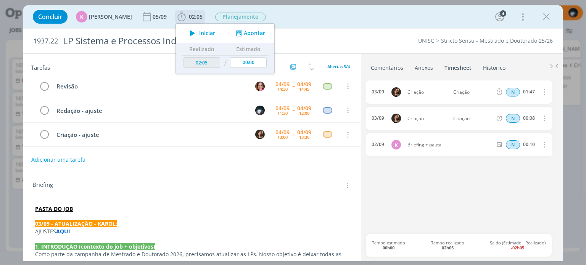
click at [256, 33] on button "Apontar" at bounding box center [250, 33] width 32 height 8
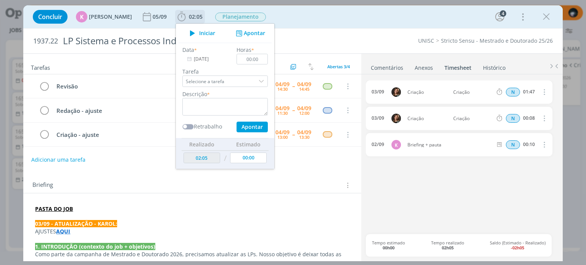
click at [194, 60] on input "[DATE]" at bounding box center [206, 59] width 48 height 11
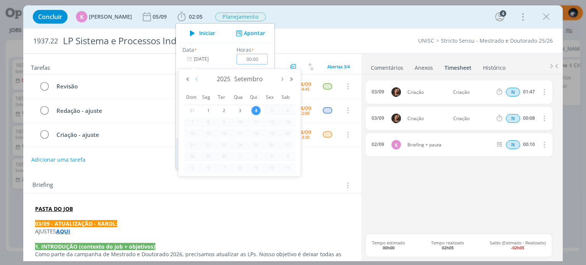
click at [195, 81] on button "Mês anterior" at bounding box center [196, 79] width 9 height 5
click at [271, 154] on span "29" at bounding box center [271, 156] width 9 height 9
type input "[DATE]"
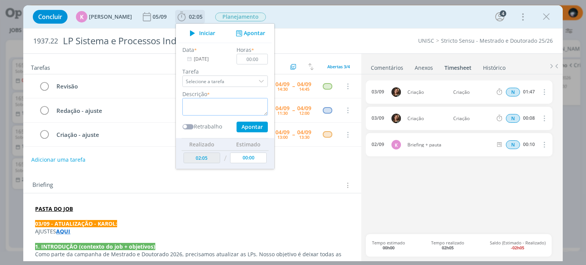
click at [210, 107] on textarea "dialog" at bounding box center [224, 107] width 85 height 18
type textarea "redação"
click at [255, 59] on input "00:00" at bounding box center [252, 59] width 31 height 11
type input "00:45"
click at [250, 127] on button "Apontar" at bounding box center [251, 127] width 31 height 11
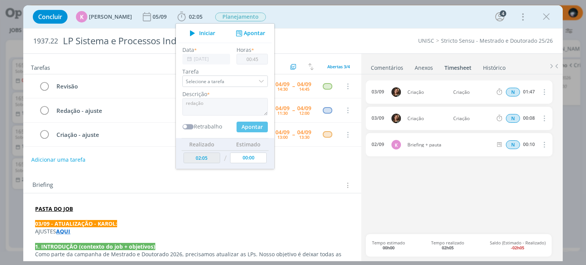
type input "02:50"
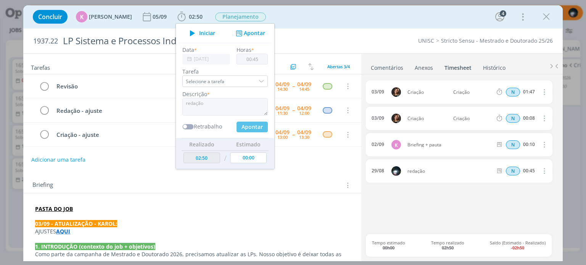
type input "[DATE]"
type input "00:00"
click at [322, 14] on div "Concluir K [PERSON_NAME] [DATE] 02:50 Iniciar Apontar Data * [DATE] Horas * 00:…" at bounding box center [293, 17] width 528 height 18
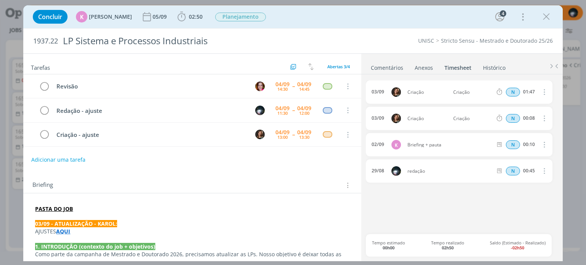
click at [380, 67] on link "Comentários" at bounding box center [386, 66] width 33 height 11
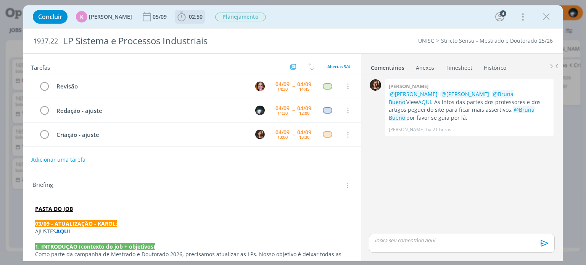
click at [179, 16] on icon "dialog" at bounding box center [181, 16] width 11 height 11
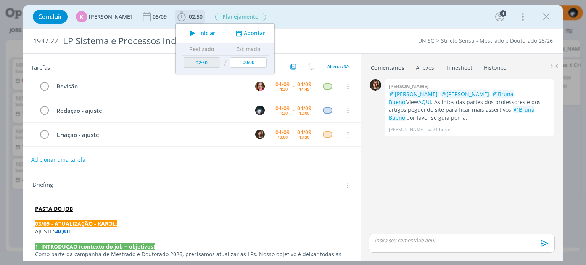
click at [247, 30] on button "Apontar" at bounding box center [250, 33] width 32 height 8
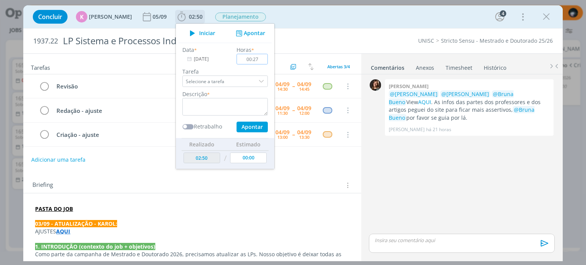
type input "00:27"
click at [208, 102] on textarea "dialog" at bounding box center [224, 107] width 85 height 18
type textarea "ajustes"
click at [250, 128] on button "Apontar" at bounding box center [251, 127] width 31 height 11
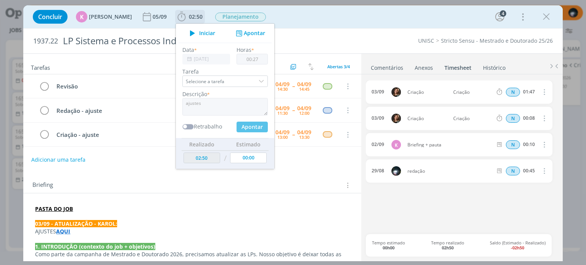
type input "03:17"
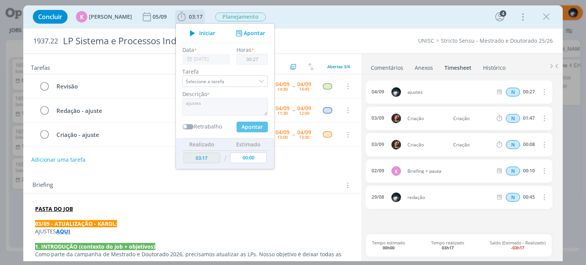
type input "00:00"
click at [297, 19] on div "Concluir K [PERSON_NAME] [DATE] 03:17 Iniciar Apontar Data * [DATE] Horas * 00:…" at bounding box center [293, 17] width 528 height 18
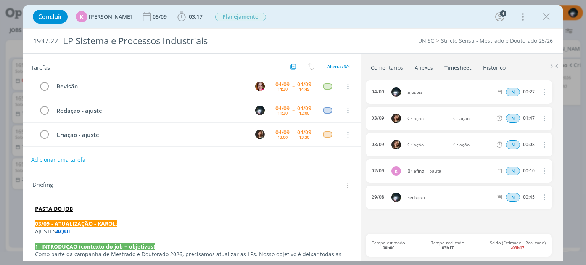
click at [372, 65] on link "Comentários" at bounding box center [386, 66] width 33 height 11
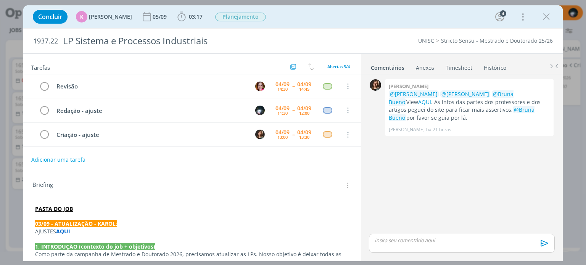
click at [397, 239] on p "dialog" at bounding box center [461, 240] width 173 height 7
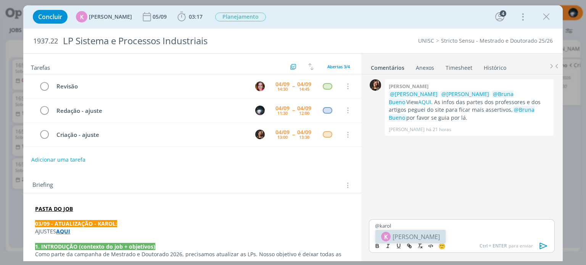
click at [396, 239] on span "[PERSON_NAME]" at bounding box center [416, 236] width 47 height 9
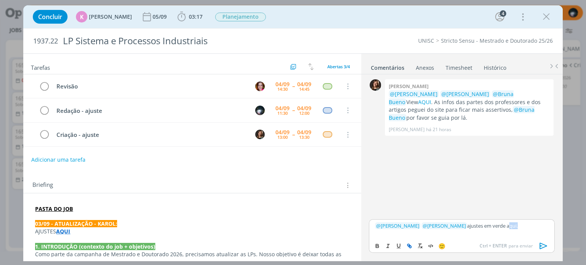
click at [408, 244] on icon "dialog" at bounding box center [409, 246] width 6 height 6
paste input "[URL][DOMAIN_NAME]"
type input "[URL][DOMAIN_NAME]"
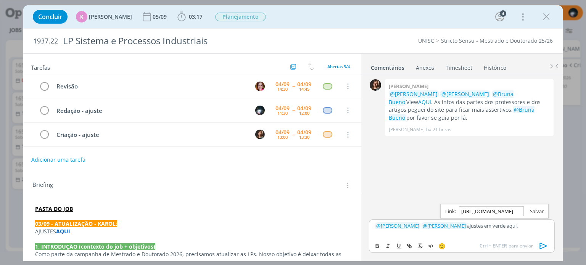
click at [537, 210] on link "dialog" at bounding box center [534, 211] width 20 height 7
click at [533, 224] on p "﻿ @ [PERSON_NAME] ﻿ ﻿ @ [PERSON_NAME] ﻿ ajustes em verde aqui ." at bounding box center [461, 225] width 173 height 7
click at [542, 248] on icon "dialog" at bounding box center [543, 246] width 8 height 6
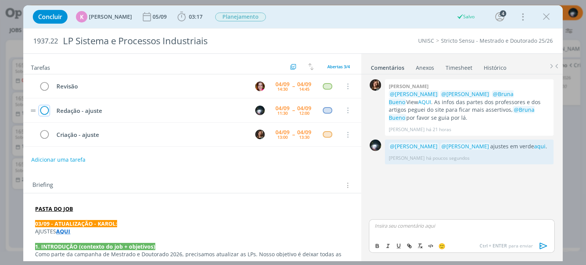
click at [45, 108] on icon "dialog" at bounding box center [44, 110] width 11 height 11
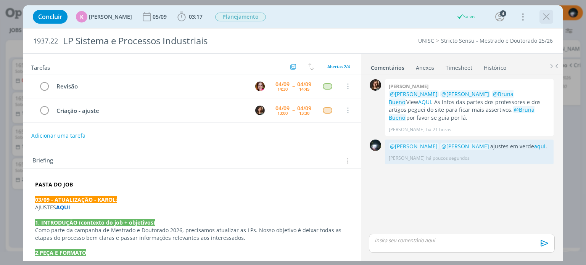
click at [544, 16] on icon "dialog" at bounding box center [546, 16] width 11 height 11
